Goal: Transaction & Acquisition: Purchase product/service

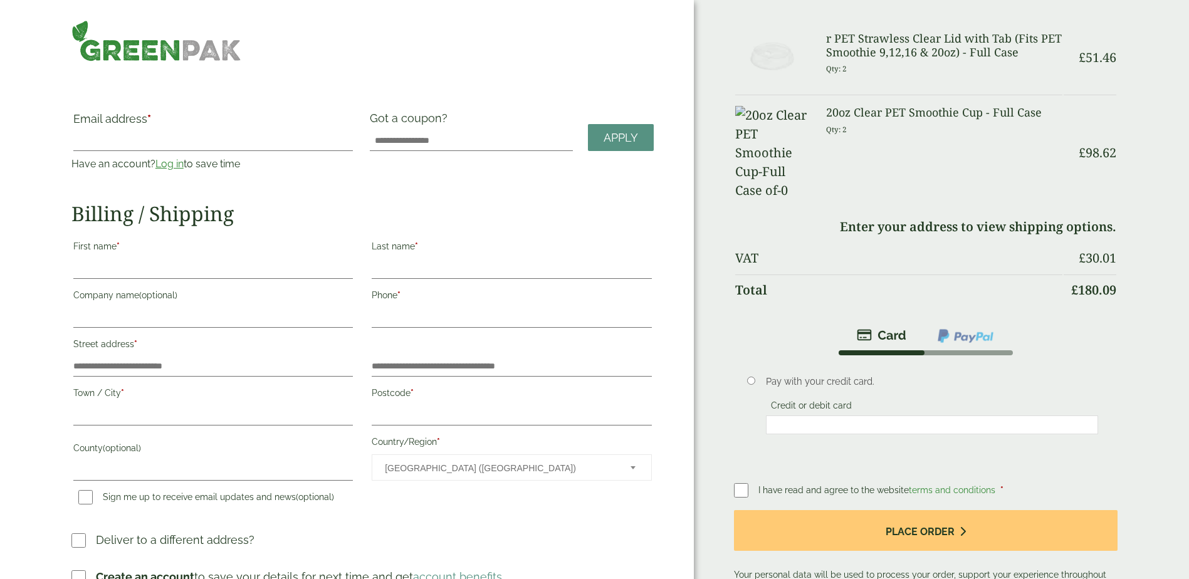
click at [164, 165] on link "Log in" at bounding box center [169, 164] width 28 height 12
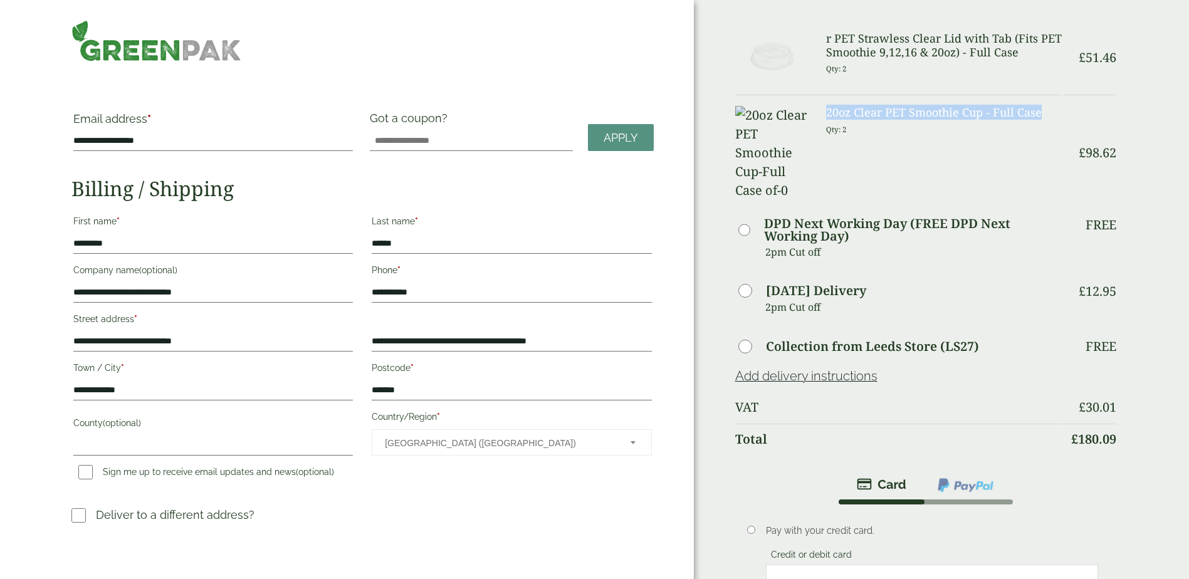
drag, startPoint x: 1040, startPoint y: 114, endPoint x: 821, endPoint y: 113, distance: 218.7
click at [821, 113] on div "20oz Clear PET Smoothie Cup - Full Case Qty: 2" at bounding box center [943, 153] width 251 height 94
drag, startPoint x: 821, startPoint y: 113, endPoint x: 843, endPoint y: 112, distance: 21.3
copy h3 "20oz Clear PET Smoothie Cup - Full Case"
click at [867, 51] on h3 "r PET Strawless Clear Lid with Tab (Fits PET Smoothie 9,12,16 & 20oz) - Full Ca…" at bounding box center [944, 45] width 236 height 27
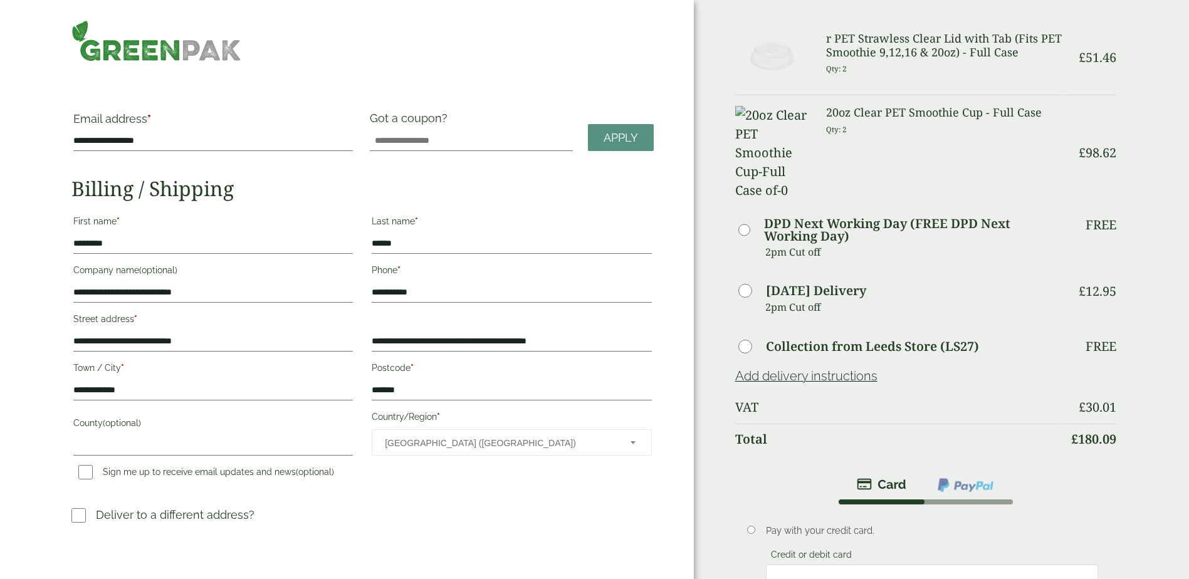
click at [805, 81] on img at bounding box center [773, 57] width 76 height 51
click at [170, 51] on img at bounding box center [156, 40] width 170 height 41
